Goal: Communication & Community: Answer question/provide support

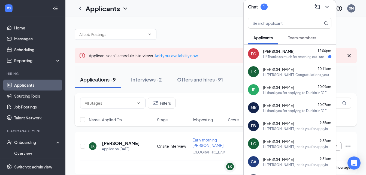
click at [297, 58] on div "Hi! Thanks so much for reaching out. Are you available [DATE]-[DATE] 10am-1:00p…" at bounding box center [295, 57] width 65 height 5
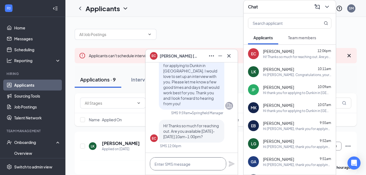
click at [191, 167] on textarea at bounding box center [188, 163] width 76 height 13
type textarea "T"
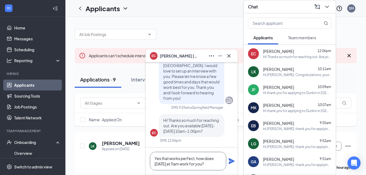
type textarea "Yes that works perfect, how does [DATE] at 11am work for you?"
click at [231, 160] on icon "Plane" at bounding box center [232, 161] width 6 height 6
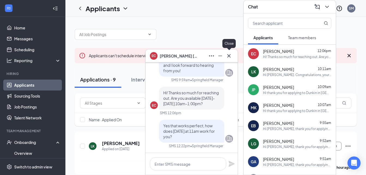
click at [227, 54] on icon "Cross" at bounding box center [229, 56] width 7 height 7
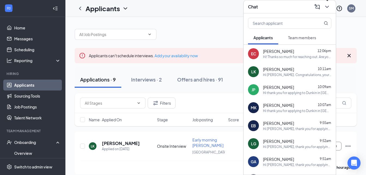
click at [326, 6] on icon "ChevronDown" at bounding box center [327, 7] width 4 height 2
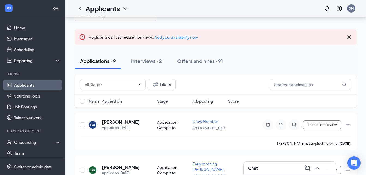
scroll to position [18, 0]
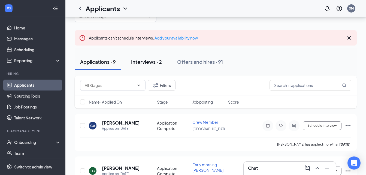
click at [158, 62] on div "Interviews · 2" at bounding box center [146, 61] width 31 height 7
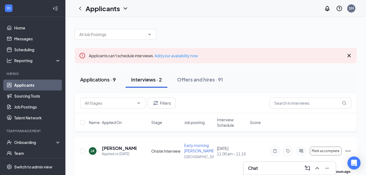
click at [98, 80] on div "Applications · 9" at bounding box center [98, 79] width 36 height 7
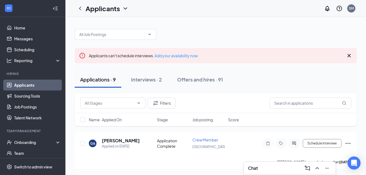
click at [348, 58] on icon "Cross" at bounding box center [349, 55] width 7 height 7
